Goal: Task Accomplishment & Management: Complete application form

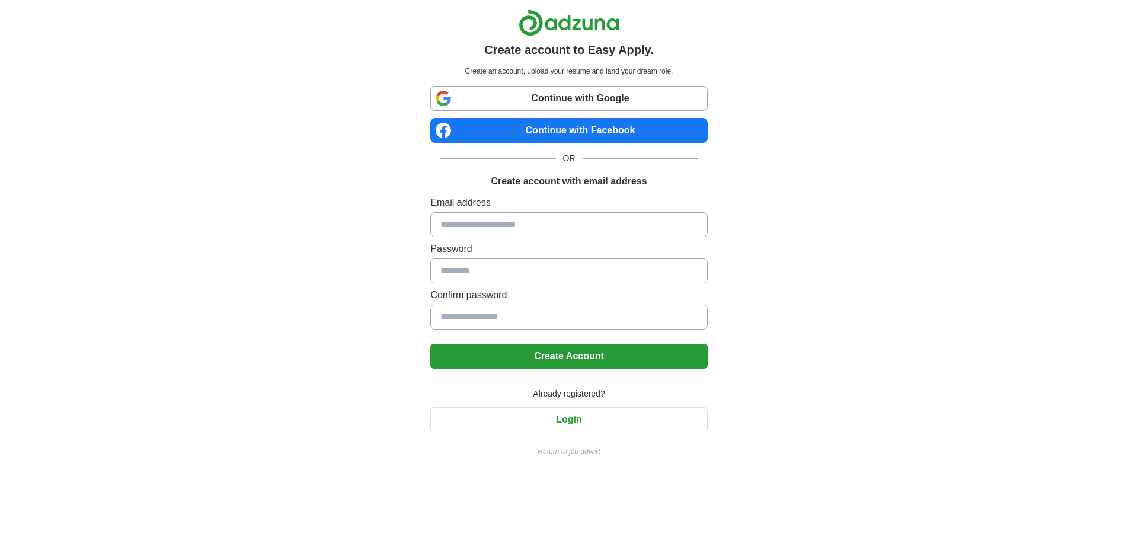
click at [593, 231] on input at bounding box center [568, 224] width 277 height 25
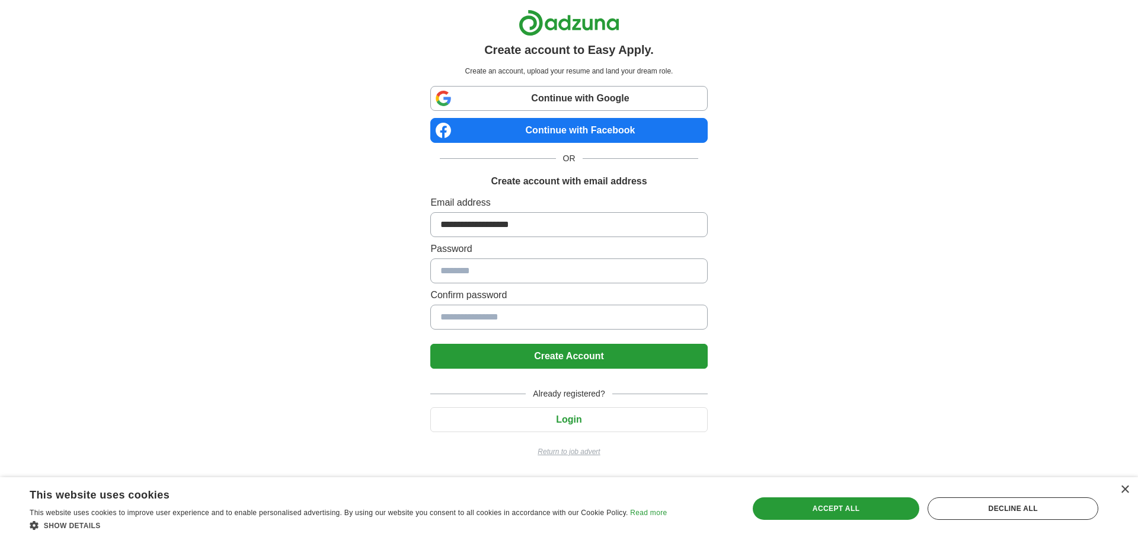
type input "**********"
click at [616, 353] on button "Create Account" at bounding box center [568, 356] width 277 height 25
